Goal: Task Accomplishment & Management: Use online tool/utility

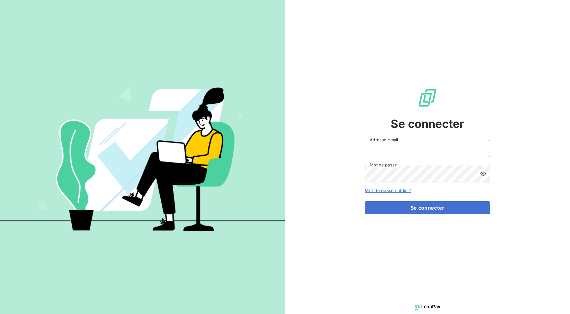
click at [375, 144] on input "Adresse email" at bounding box center [427, 149] width 125 height 18
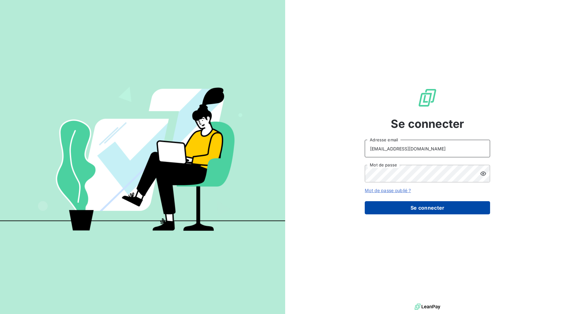
type input "[EMAIL_ADDRESS][DOMAIN_NAME]"
click at [393, 207] on button "Se connecter" at bounding box center [427, 207] width 125 height 13
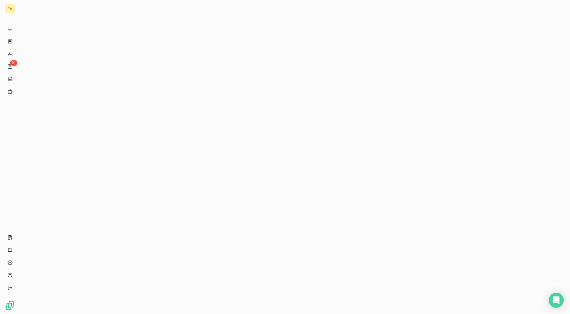
click at [120, 150] on div at bounding box center [295, 157] width 550 height 314
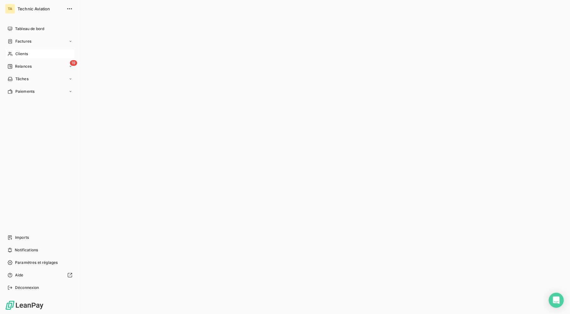
click at [16, 56] on span "Clients" at bounding box center [21, 54] width 13 height 6
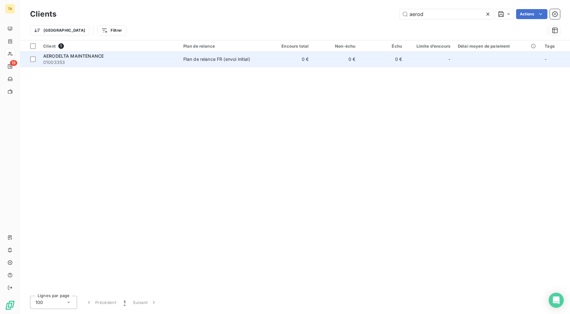
type input "aerod"
click at [266, 59] on td "Plan de relance FR (envoi initial)" at bounding box center [223, 59] width 87 height 15
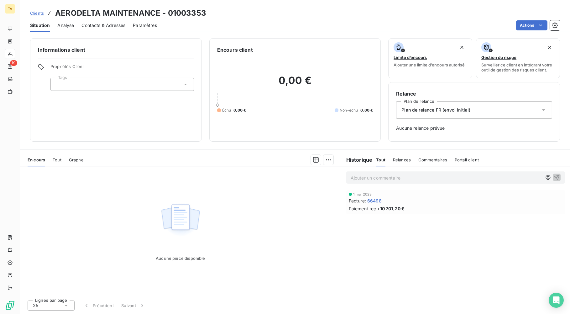
click at [68, 111] on div "Informations client Propriétés Client Tags" at bounding box center [116, 89] width 172 height 103
